Goal: Task Accomplishment & Management: Manage account settings

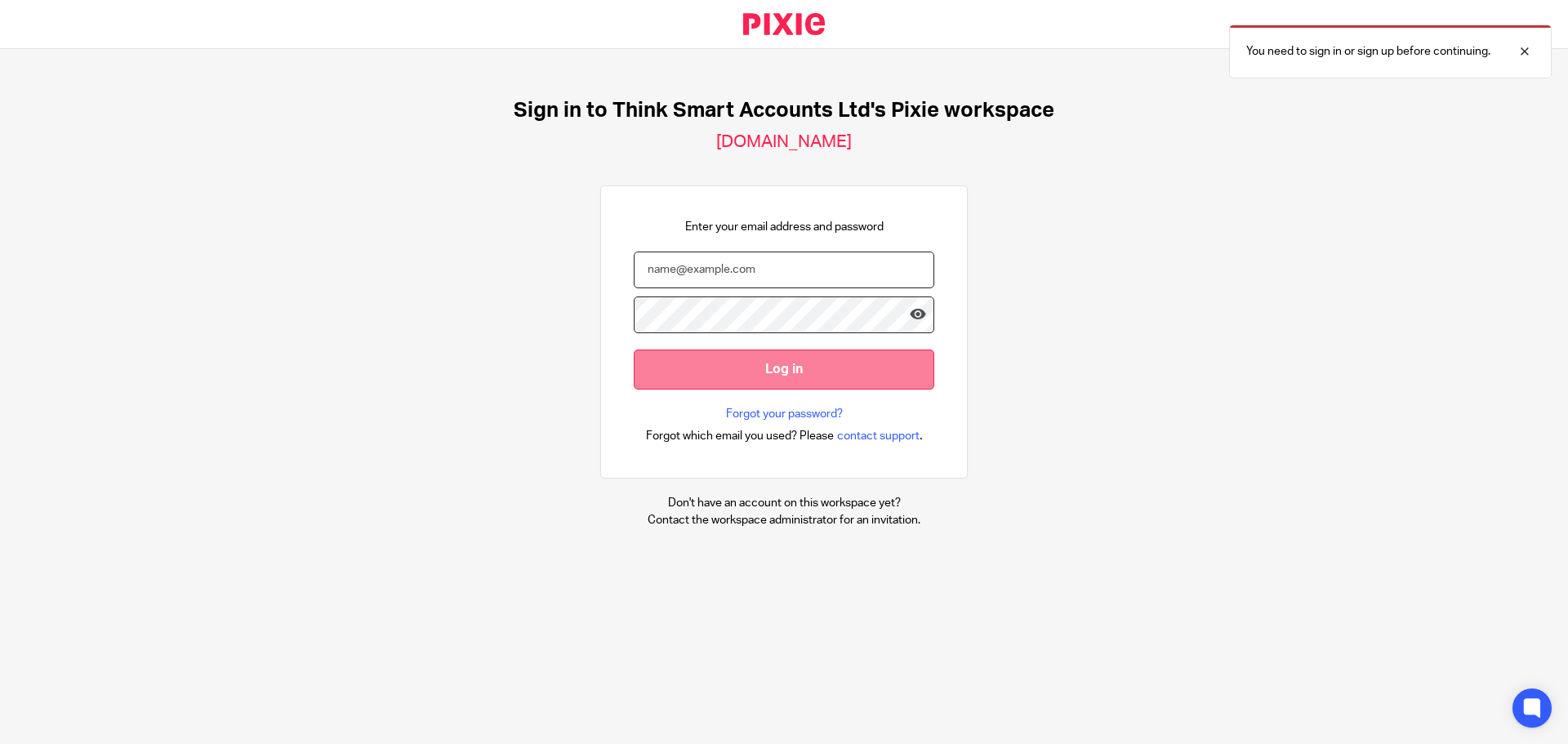
type input "jane.capel@anchor-accounting.com"
click at [802, 376] on input "Log in" at bounding box center [783, 369] width 301 height 40
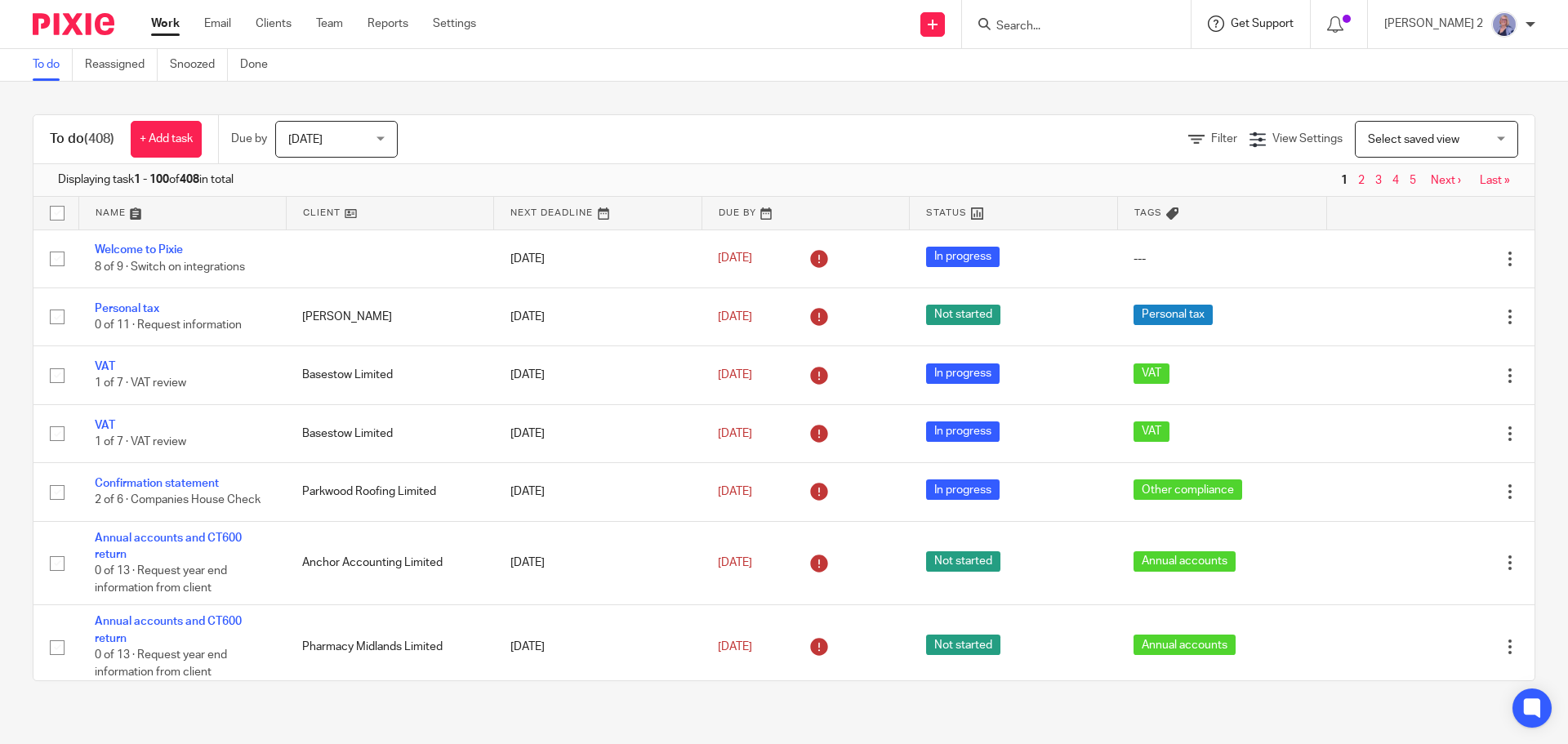
click at [1293, 21] on span "Get Support" at bounding box center [1262, 23] width 63 height 12
click at [1343, 24] on icon at bounding box center [1335, 24] width 16 height 16
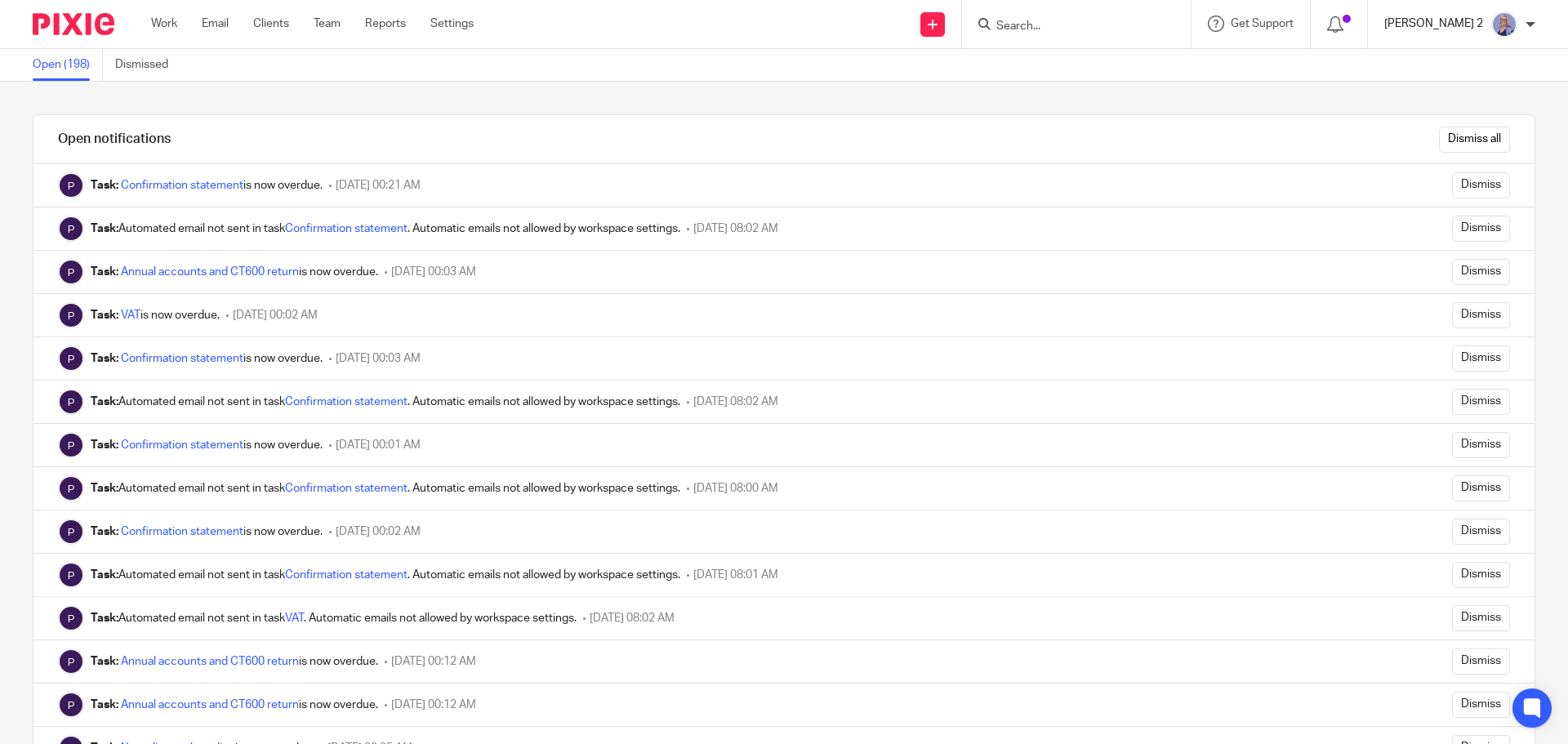
click at [1457, 25] on p "[PERSON_NAME] 2" at bounding box center [1433, 23] width 99 height 16
click at [1460, 64] on span "My profile" at bounding box center [1466, 65] width 51 height 12
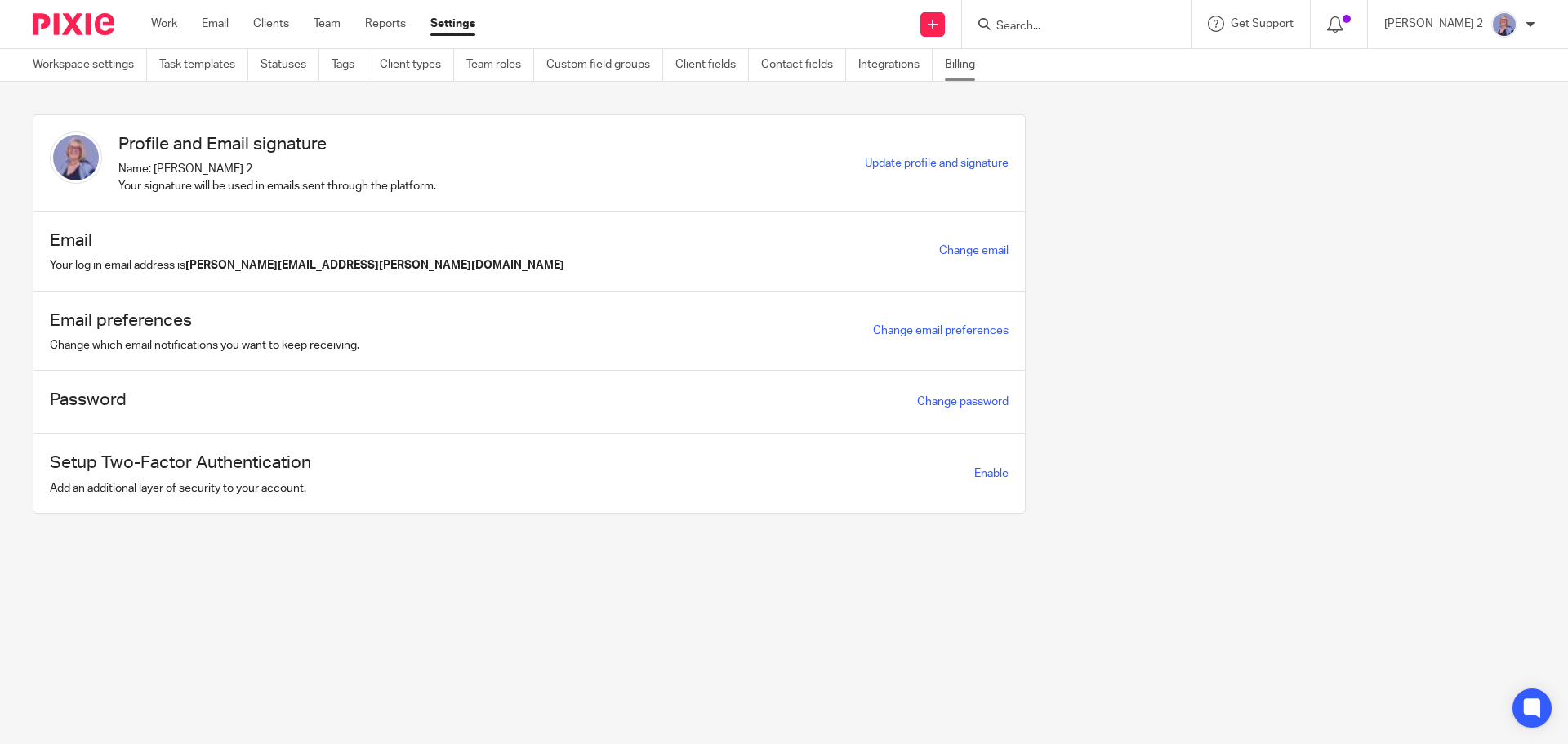
click at [963, 62] on link "Billing" at bounding box center [966, 65] width 43 height 32
